Goal: Information Seeking & Learning: Learn about a topic

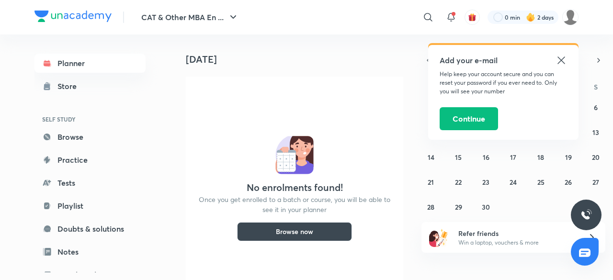
click at [564, 61] on icon at bounding box center [560, 60] width 11 height 11
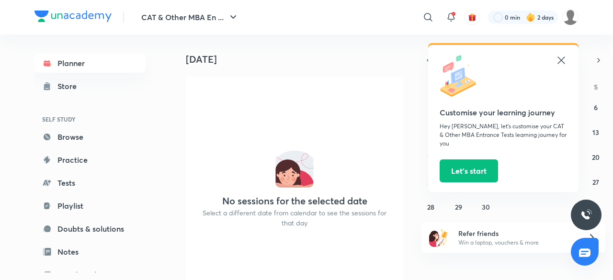
click at [560, 60] on icon at bounding box center [560, 60] width 11 height 11
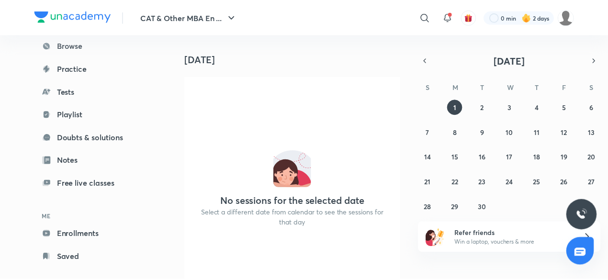
scroll to position [104, 0]
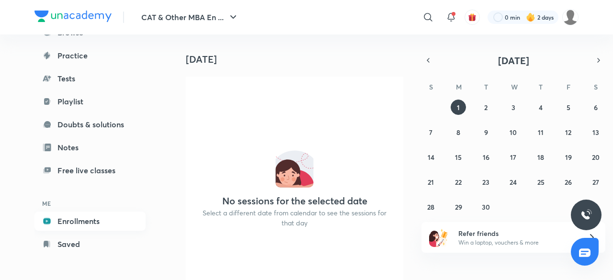
click at [112, 219] on link "Enrollments" at bounding box center [89, 221] width 111 height 19
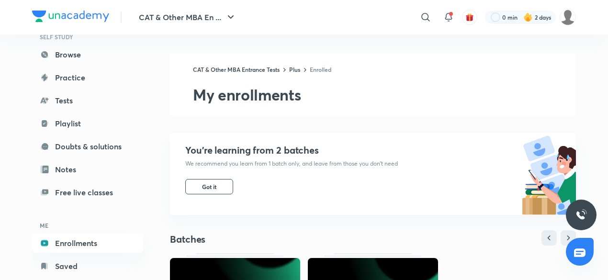
scroll to position [104, 0]
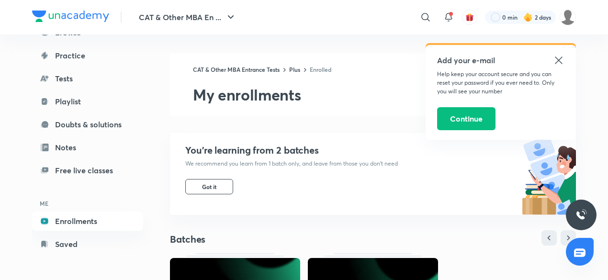
click at [560, 58] on icon at bounding box center [558, 59] width 7 height 7
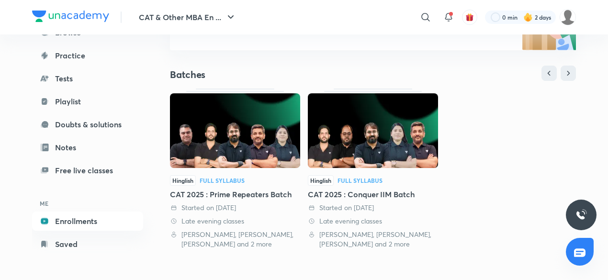
scroll to position [224, 0]
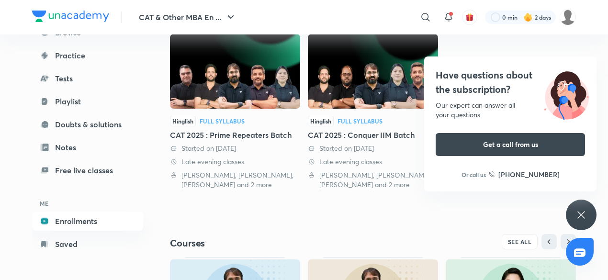
click at [572, 215] on div "Have questions about the subscription? Our expert can answer all your questions…" at bounding box center [581, 215] width 31 height 31
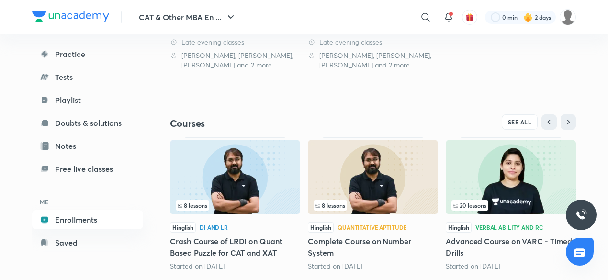
scroll to position [367, 0]
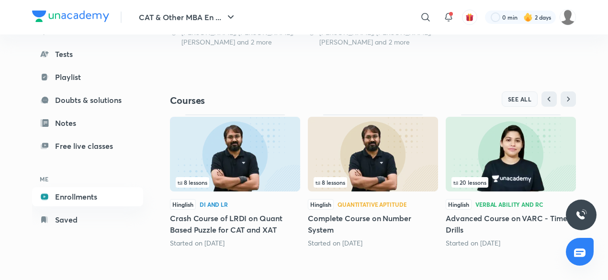
click at [515, 100] on span "SEE ALL" at bounding box center [520, 99] width 24 height 7
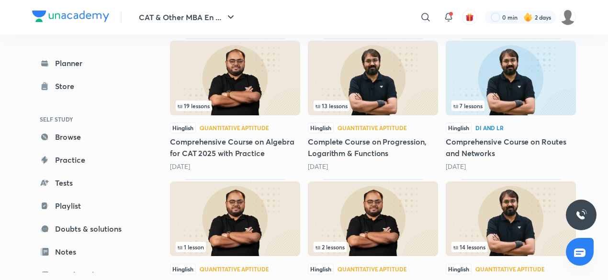
scroll to position [487, 0]
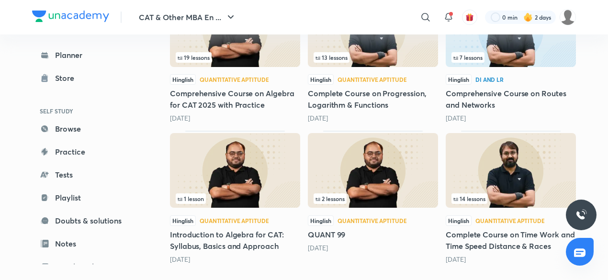
click at [492, 180] on img at bounding box center [511, 170] width 130 height 75
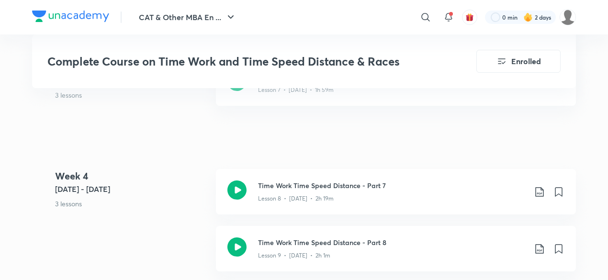
scroll to position [1067, 0]
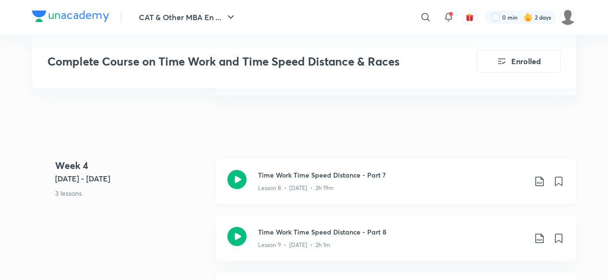
click at [240, 180] on icon at bounding box center [236, 179] width 19 height 19
